Goal: Find specific page/section: Find specific page/section

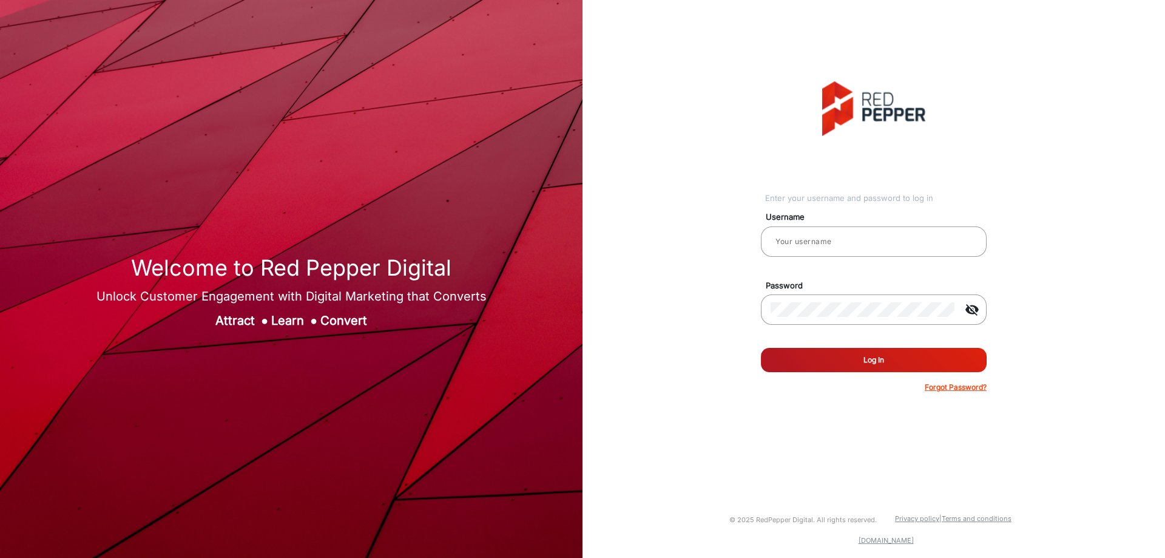
type input "CSTeam_Briefing Form"
click at [841, 354] on button "Log In" at bounding box center [874, 360] width 226 height 24
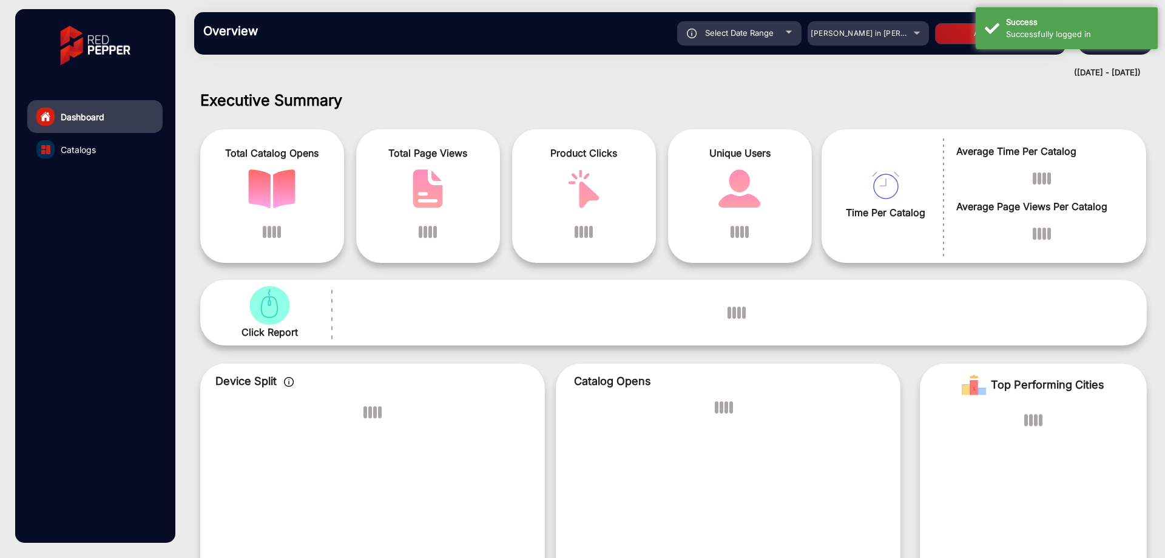
scroll to position [9, 0]
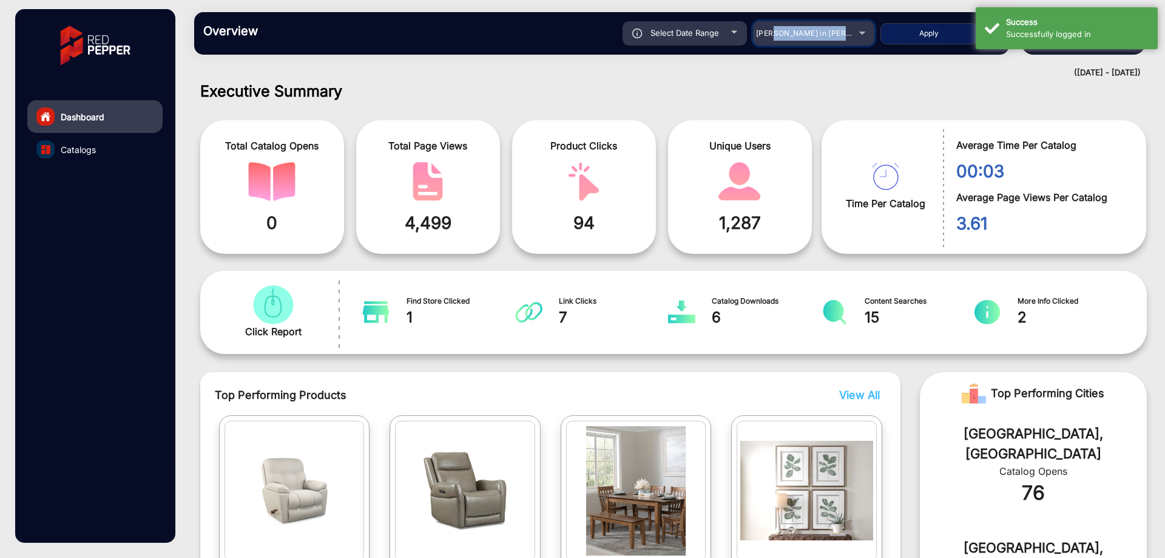
drag, startPoint x: 780, startPoint y: 34, endPoint x: 783, endPoint y: 41, distance: 7.9
click at [783, 41] on mat-select "[PERSON_NAME] in [PERSON_NAME]" at bounding box center [813, 33] width 121 height 24
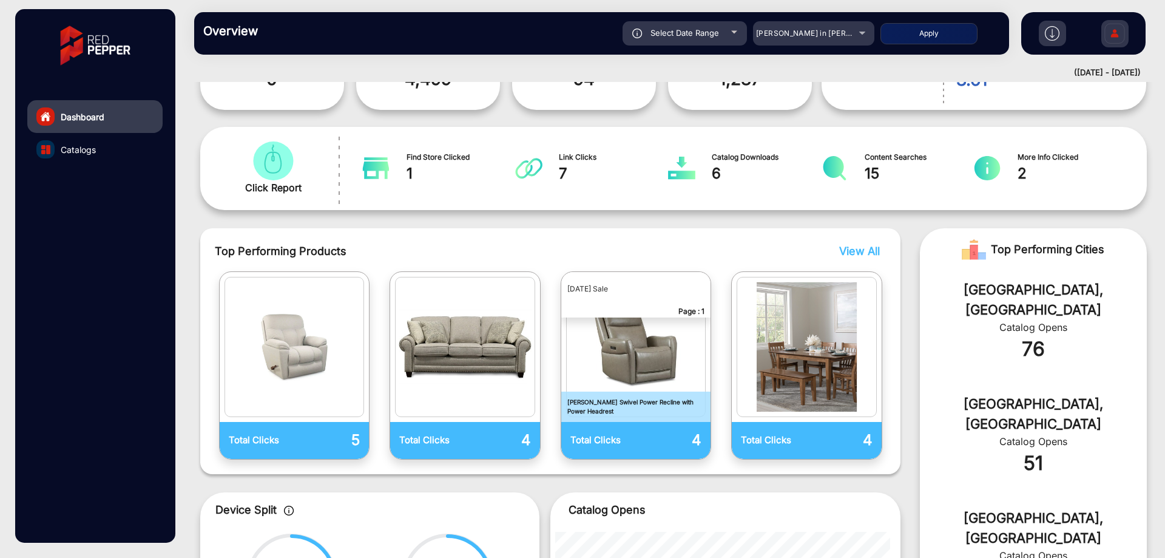
scroll to position [130, 0]
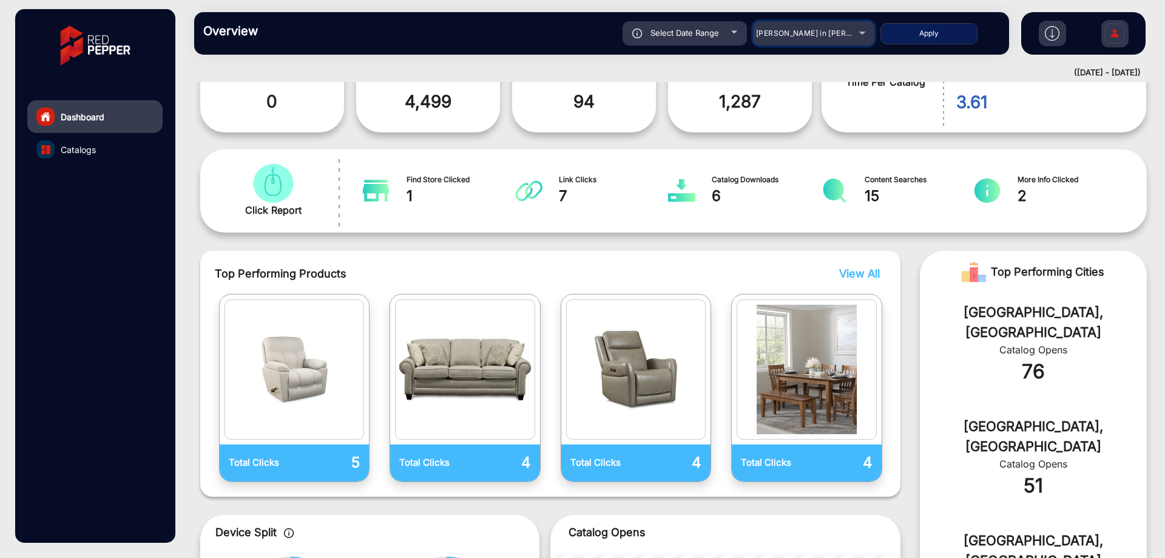
click at [825, 29] on span "[PERSON_NAME] in [PERSON_NAME]" at bounding box center [823, 33] width 134 height 9
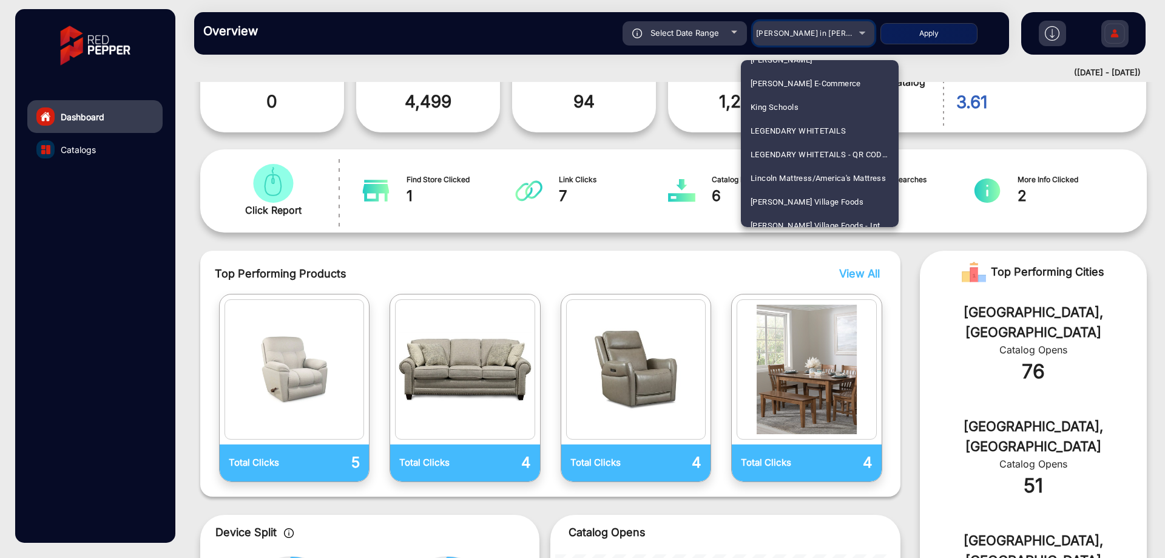
scroll to position [2173, 0]
drag, startPoint x: 899, startPoint y: 164, endPoint x: 893, endPoint y: 128, distance: 36.3
click at [893, 128] on div "[PERSON_NAME] in [PERSON_NAME] Furniture All Star Appliance America's Mattress …" at bounding box center [582, 279] width 1165 height 558
click at [894, 161] on mat-option "LEGENDARY WHITETAILS" at bounding box center [820, 152] width 158 height 24
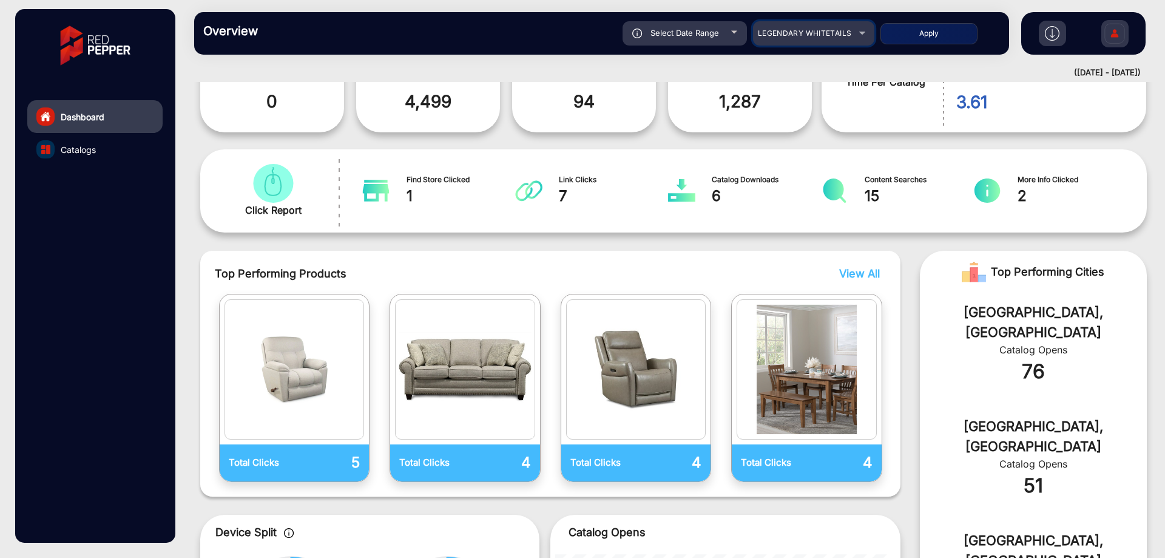
click at [835, 25] on mat-select "LEGENDARY WHITETAILS" at bounding box center [813, 33] width 121 height 24
click at [835, 33] on span "LEGENDARY WHITETAILS" at bounding box center [805, 33] width 94 height 9
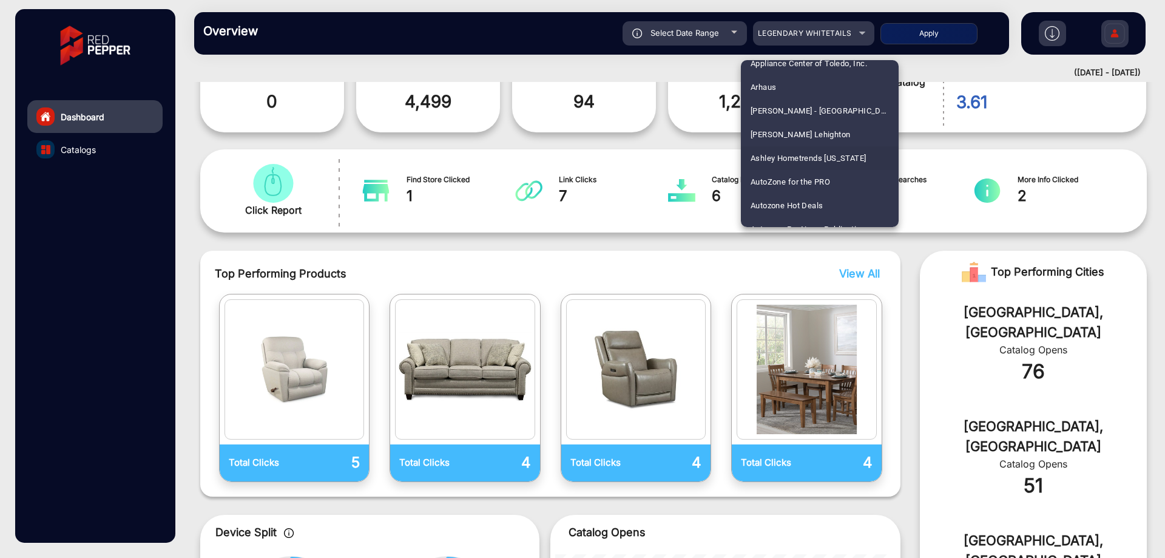
scroll to position [571, 0]
click at [852, 157] on span "Autozone Pro News Publication" at bounding box center [808, 169] width 115 height 24
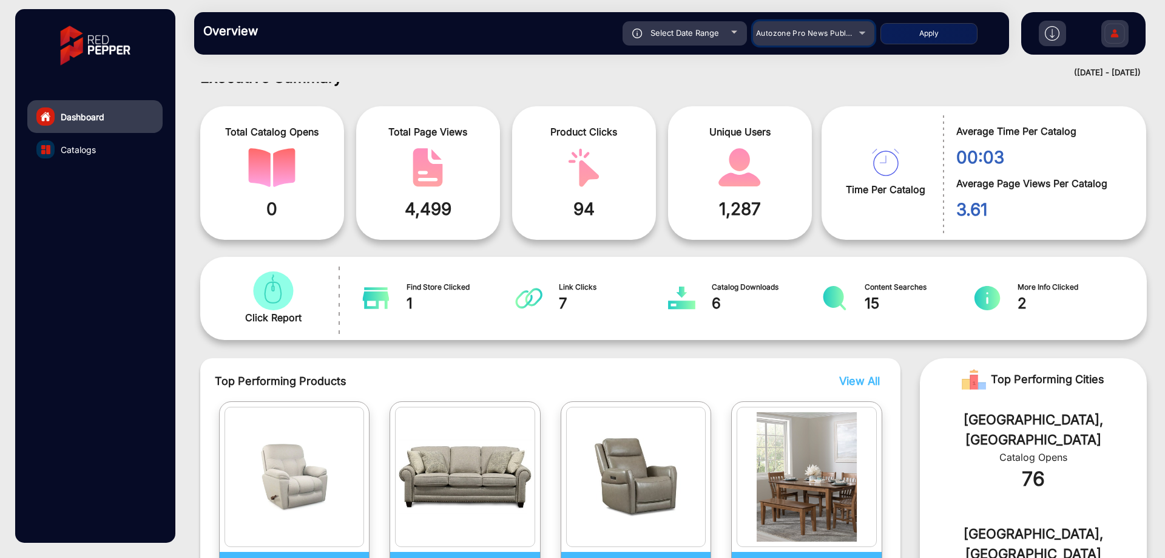
scroll to position [0, 0]
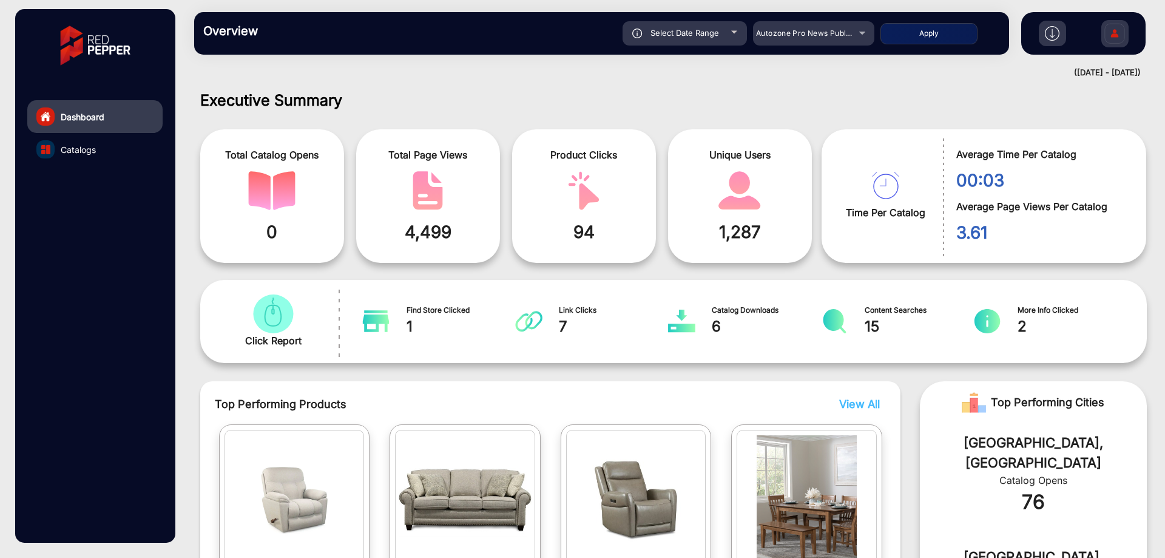
click at [898, 37] on button "Apply" at bounding box center [929, 33] width 97 height 21
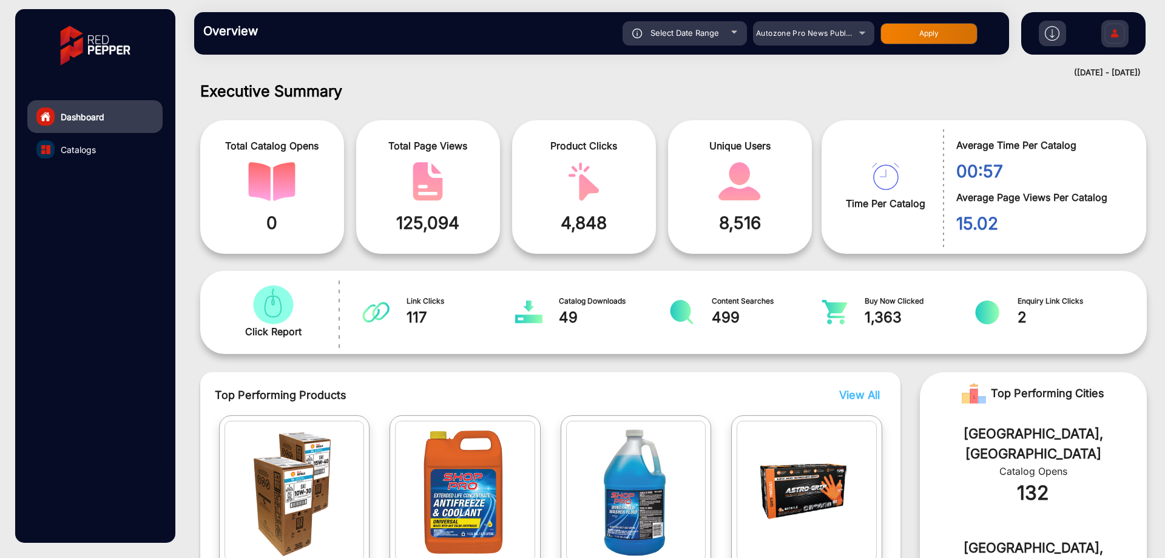
click at [110, 155] on link "Catalogs" at bounding box center [94, 149] width 135 height 33
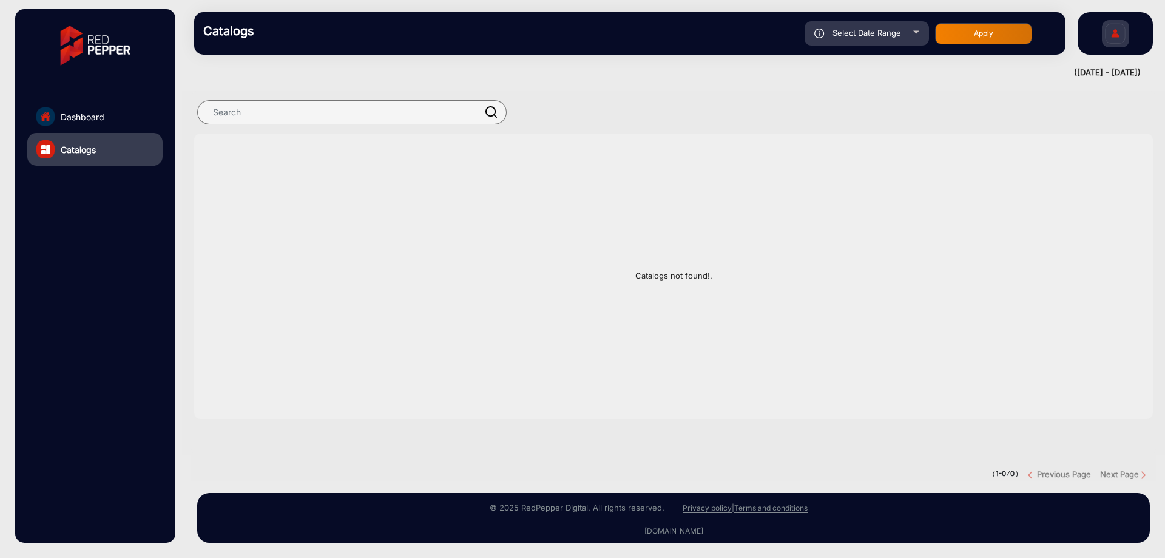
click at [146, 108] on link "Dashboard" at bounding box center [94, 116] width 135 height 33
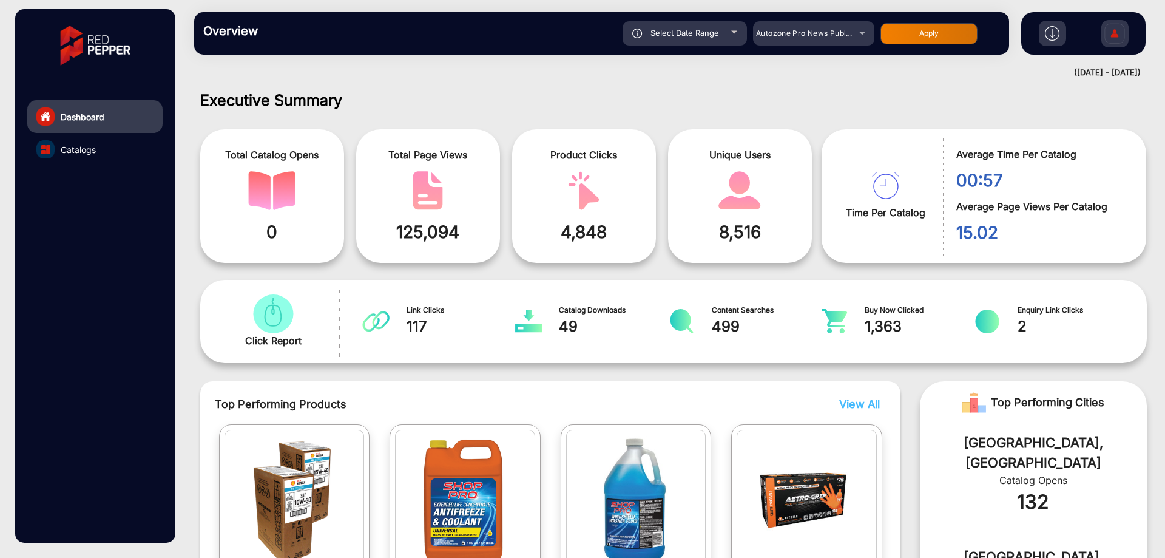
scroll to position [9, 0]
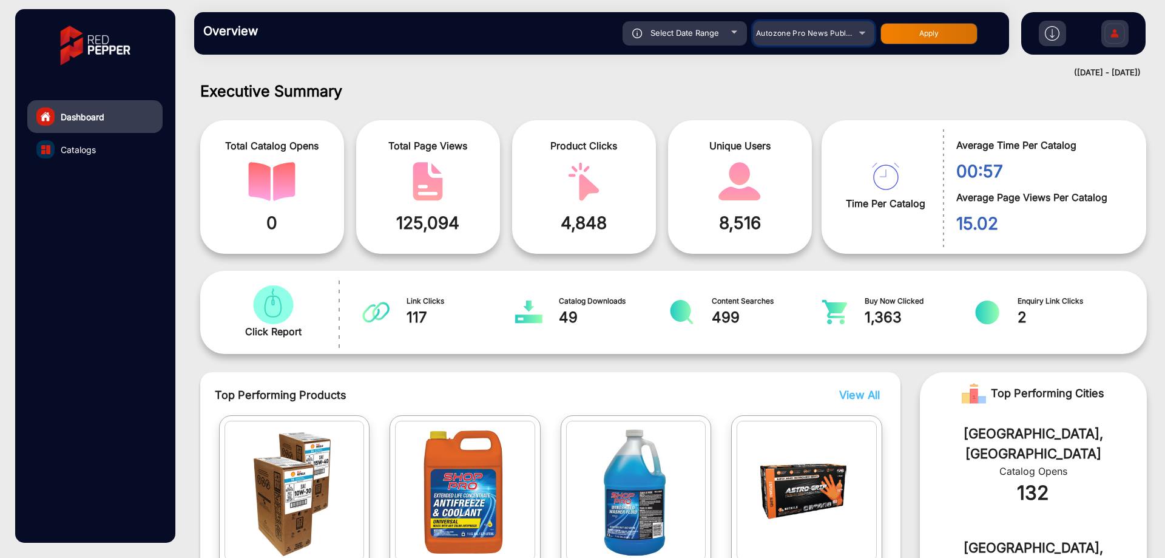
click at [796, 32] on span "Autozone Pro News Publication" at bounding box center [813, 33] width 115 height 9
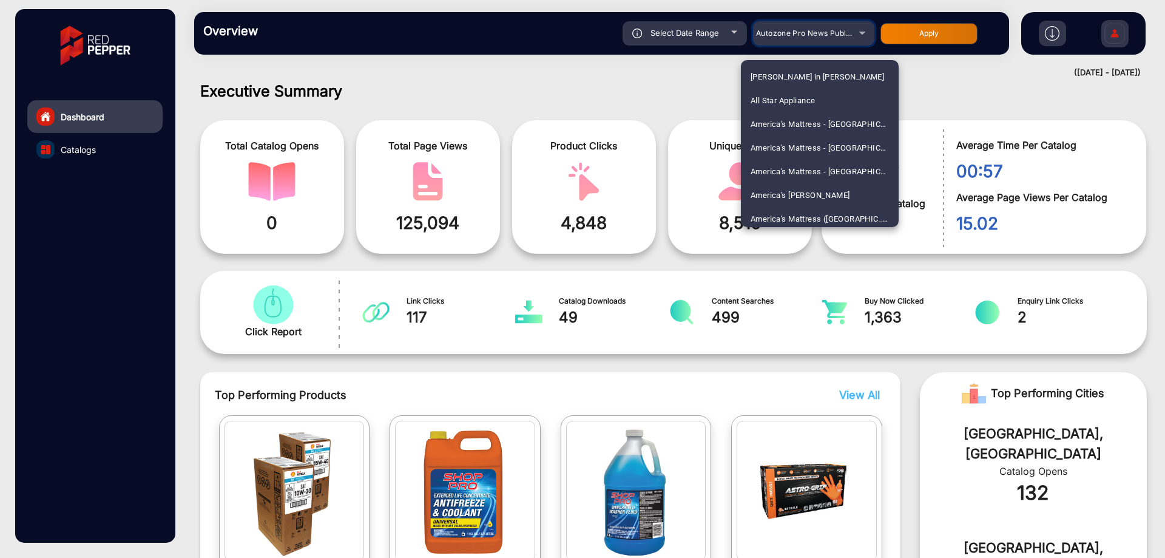
scroll to position [524, 0]
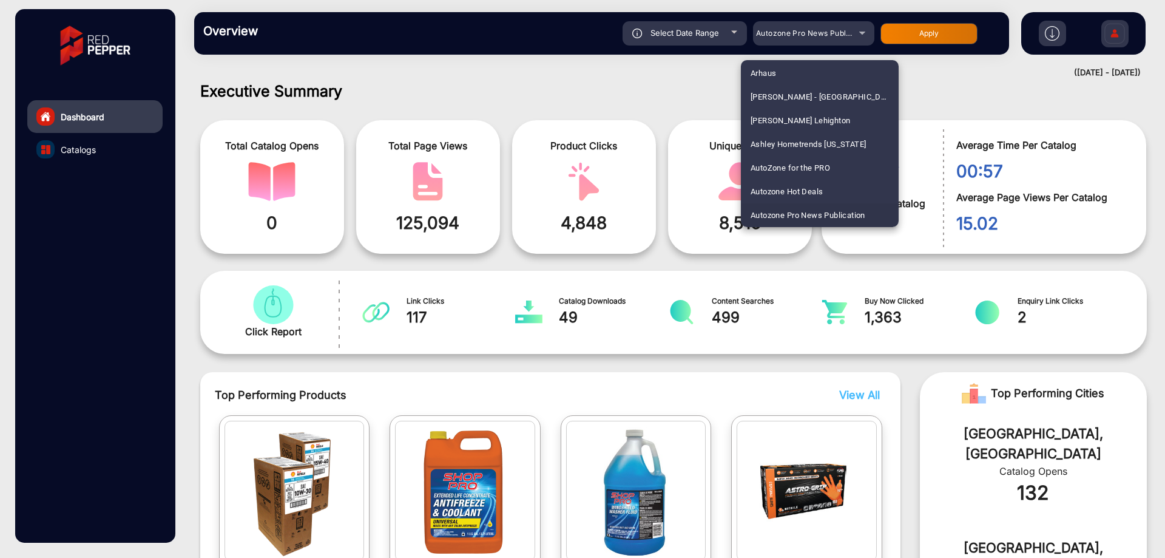
click at [652, 103] on div at bounding box center [582, 279] width 1165 height 558
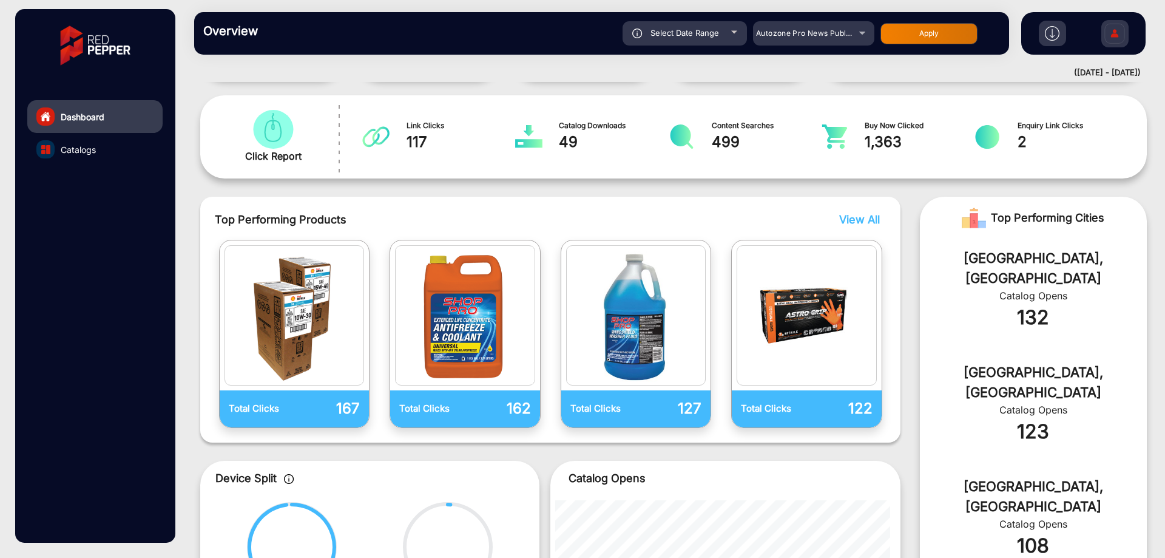
scroll to position [191, 0]
